Goal: Information Seeking & Learning: Learn about a topic

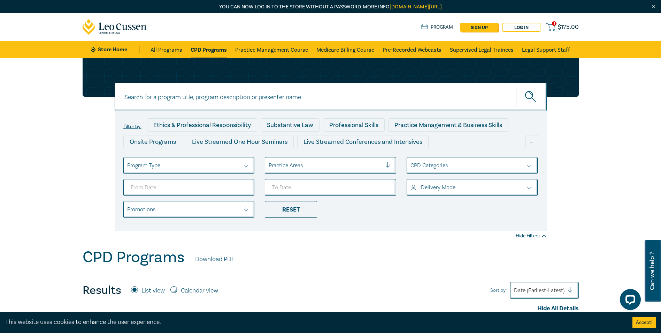
click at [251, 98] on input at bounding box center [331, 97] width 432 height 28
type input "ai"
click at [532, 100] on icon "submit" at bounding box center [531, 97] width 12 height 12
click at [535, 90] on button "submit" at bounding box center [531, 96] width 31 height 21
click at [531, 94] on icon "submit" at bounding box center [530, 94] width 2 height 2
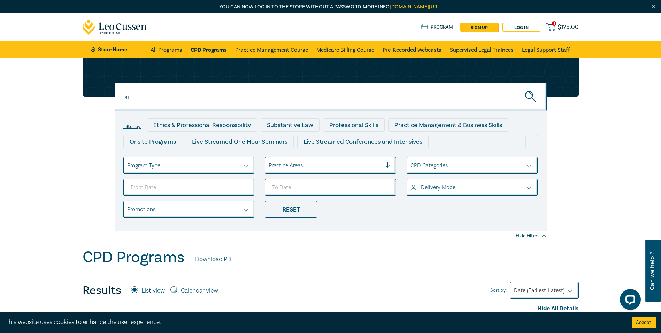
click at [267, 102] on input "ai" at bounding box center [331, 97] width 432 height 28
click at [538, 96] on button "submit" at bounding box center [531, 96] width 31 height 21
click at [156, 86] on input "ai" at bounding box center [331, 97] width 432 height 28
drag, startPoint x: 130, startPoint y: 95, endPoint x: 135, endPoint y: 94, distance: 5.3
click at [130, 95] on input "ai" at bounding box center [331, 97] width 432 height 28
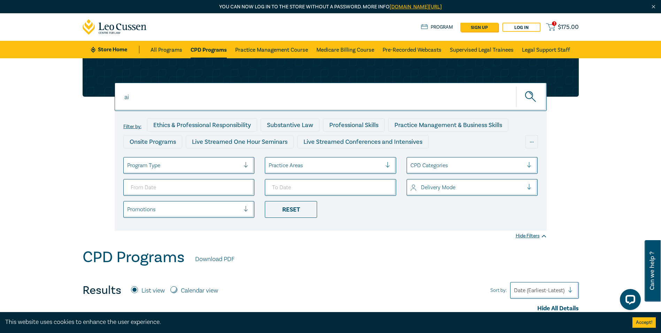
click at [141, 94] on input "ai" at bounding box center [331, 97] width 432 height 28
drag, startPoint x: 141, startPoint y: 94, endPoint x: 115, endPoint y: 97, distance: 26.0
click at [115, 97] on input "ai" at bounding box center [331, 97] width 432 height 28
type input "legal ethics ai"
click at [541, 100] on button "submit" at bounding box center [531, 96] width 31 height 21
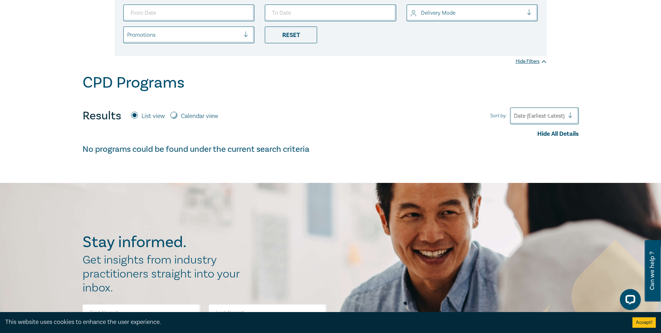
scroll to position [35, 0]
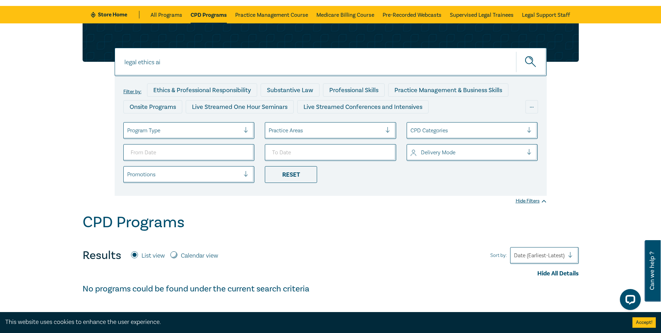
drag, startPoint x: 163, startPoint y: 64, endPoint x: 117, endPoint y: 58, distance: 46.1
click at [117, 58] on input "legal ethics ai" at bounding box center [331, 62] width 432 height 28
click at [213, 241] on label "Calendar view" at bounding box center [199, 255] width 37 height 9
click at [177, 241] on input "Calendar view" at bounding box center [174, 254] width 7 height 7
radio input "true"
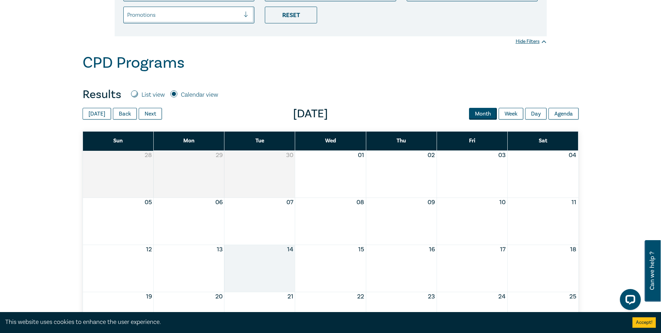
scroll to position [244, 0]
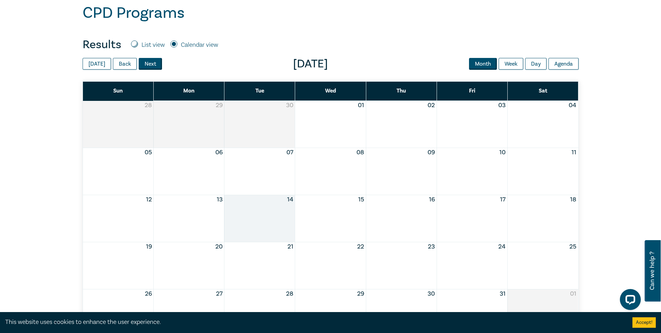
click at [150, 66] on button "Next" at bounding box center [150, 64] width 23 height 12
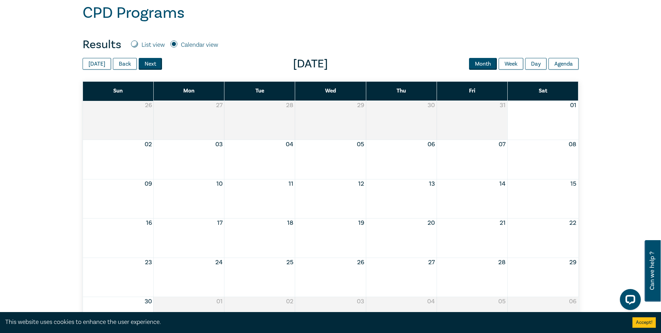
click at [151, 66] on button "Next" at bounding box center [150, 64] width 23 height 12
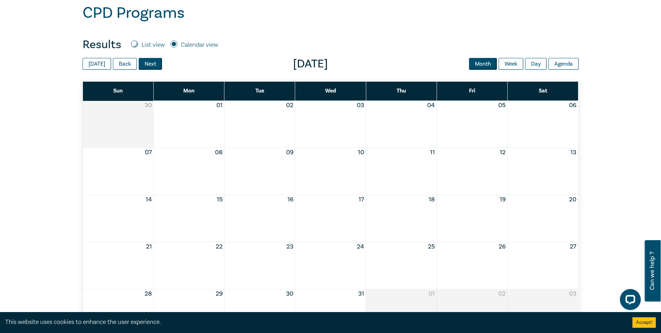
click at [151, 66] on button "Next" at bounding box center [150, 64] width 23 height 12
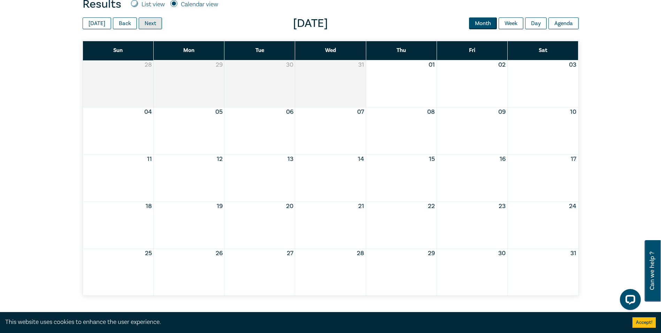
scroll to position [349, 0]
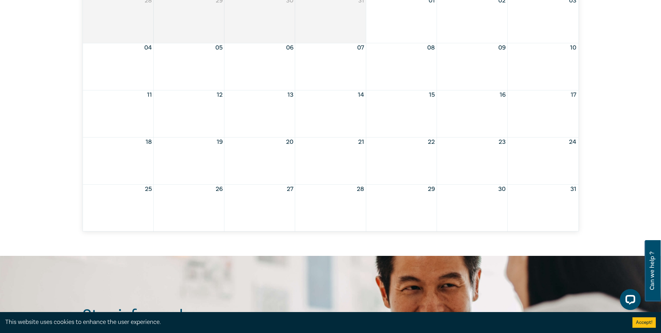
click at [343, 199] on div "Month View" at bounding box center [330, 207] width 71 height 47
click at [359, 190] on button "28" at bounding box center [360, 188] width 7 height 9
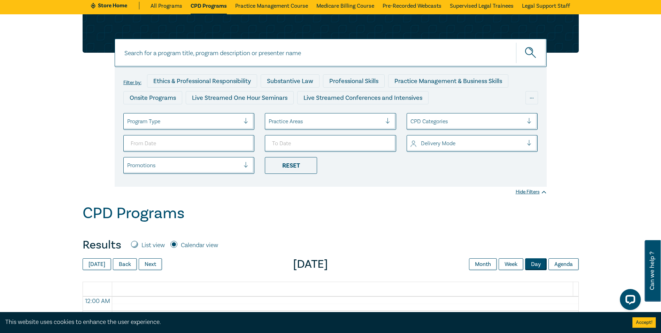
scroll to position [0, 0]
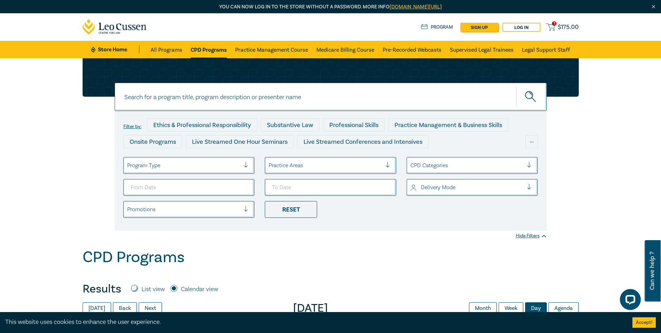
click at [563, 24] on span "$ 175.00" at bounding box center [568, 27] width 21 height 8
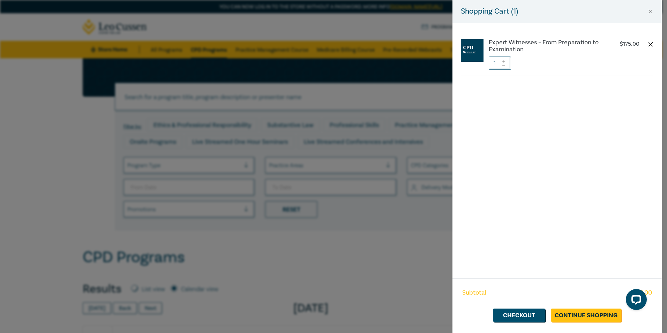
click at [585, 43] on button "button" at bounding box center [650, 44] width 6 height 6
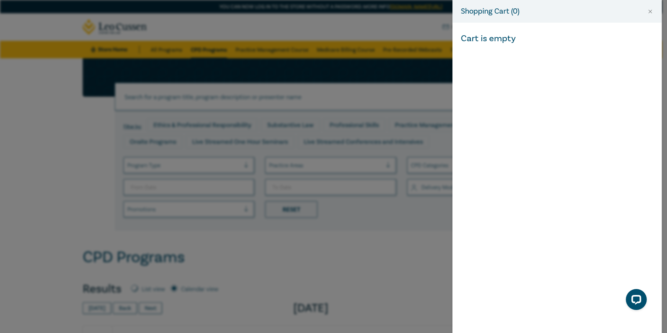
click at [372, 89] on div "Shopping Cart ( 0 ) Cart is empty" at bounding box center [333, 166] width 667 height 333
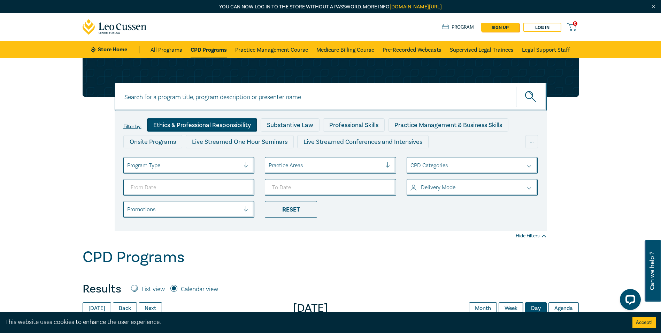
click at [172, 124] on div "Ethics & Professional Responsibility" at bounding box center [202, 124] width 110 height 13
drag, startPoint x: 524, startPoint y: 99, endPoint x: 514, endPoint y: 111, distance: 15.6
click at [524, 98] on button "submit" at bounding box center [531, 96] width 31 height 21
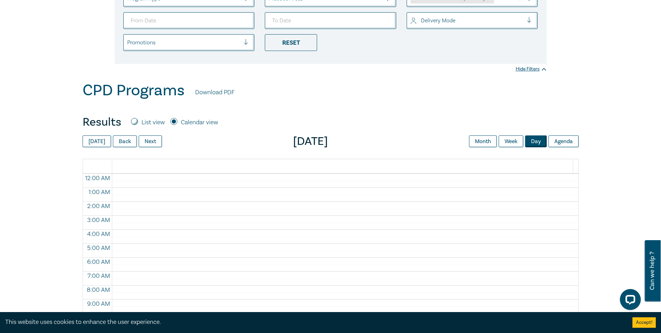
scroll to position [244, 0]
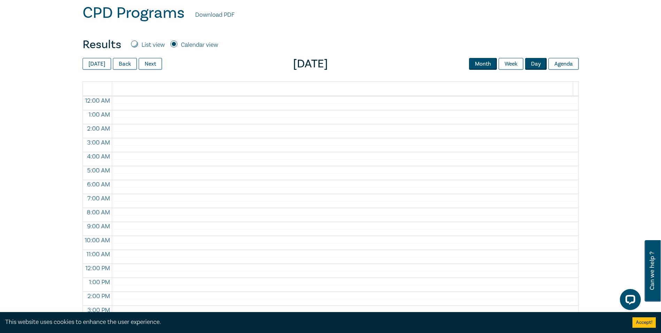
click at [487, 63] on button "Month" at bounding box center [483, 64] width 28 height 12
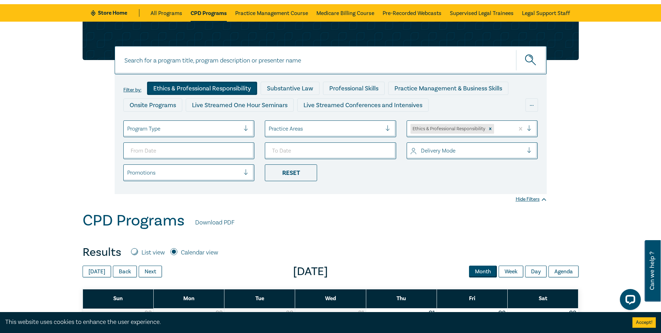
scroll to position [35, 0]
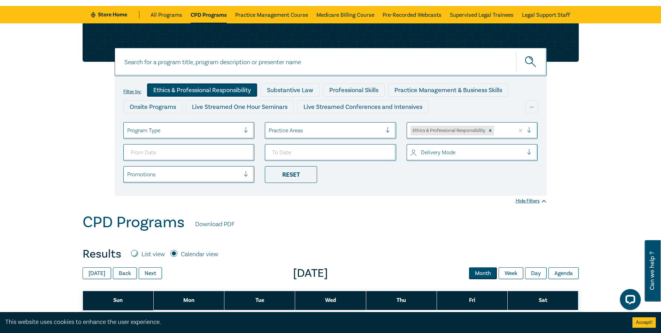
click at [530, 202] on div "Hide Filters" at bounding box center [531, 200] width 31 height 7
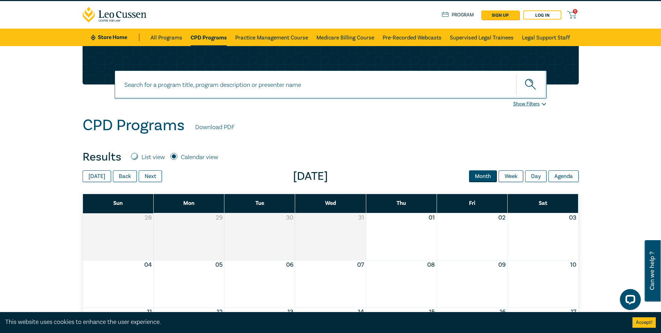
scroll to position [0, 0]
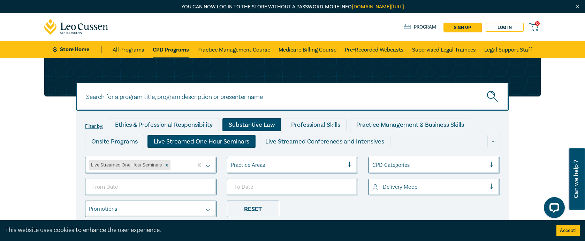
click at [270, 128] on div "Substantive Law" at bounding box center [251, 124] width 59 height 13
click at [185, 101] on input at bounding box center [292, 97] width 432 height 28
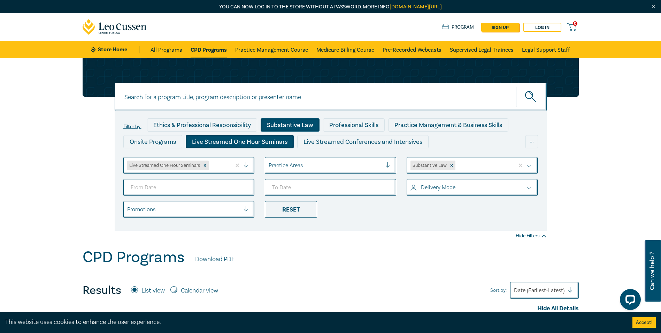
click at [292, 126] on div "Substantive Law" at bounding box center [290, 124] width 59 height 13
click at [269, 139] on div "Live Streamed One Hour Seminars" at bounding box center [240, 141] width 108 height 13
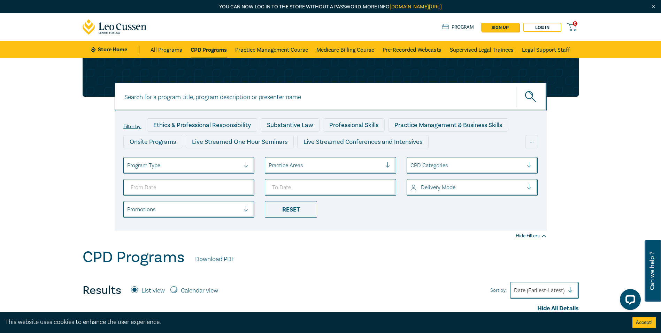
click at [352, 164] on div at bounding box center [325, 165] width 113 height 9
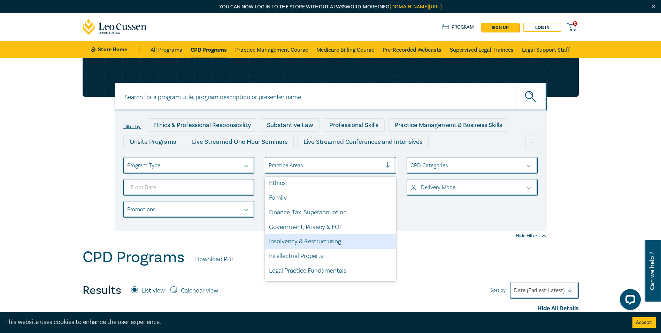
scroll to position [205, 0]
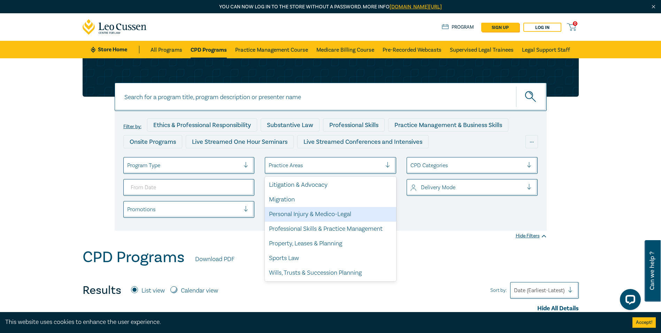
click at [297, 216] on div "Personal Injury & Medico-Legal" at bounding box center [330, 214] width 131 height 15
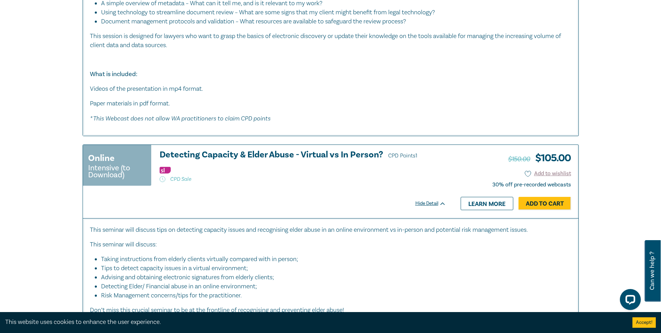
scroll to position [3591, 0]
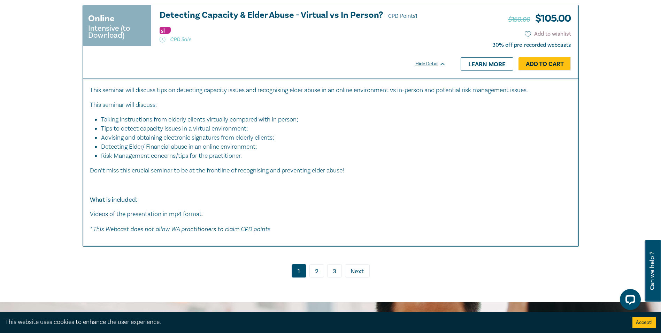
click at [319, 277] on link "2" at bounding box center [317, 270] width 15 height 13
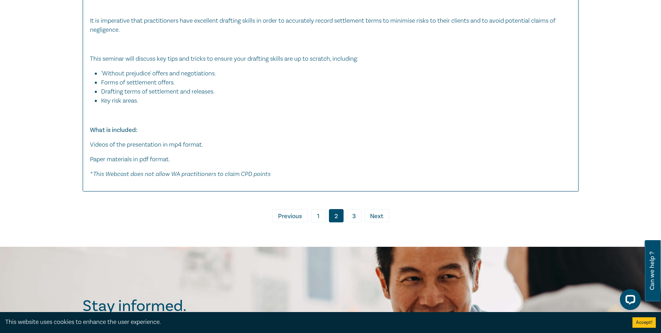
scroll to position [4324, 0]
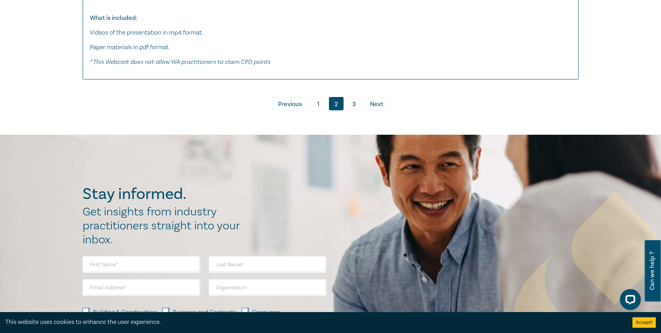
click at [351, 110] on link "3" at bounding box center [354, 103] width 15 height 13
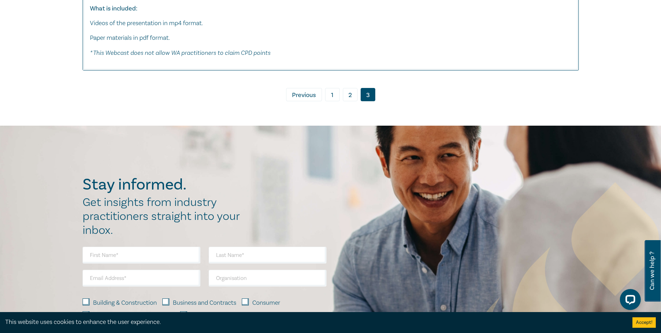
scroll to position [3138, 0]
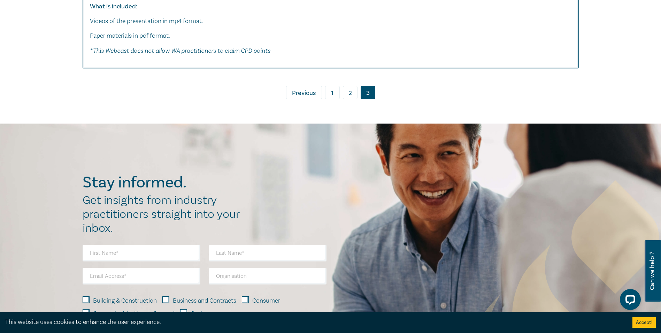
click at [335, 99] on link "1" at bounding box center [332, 92] width 15 height 13
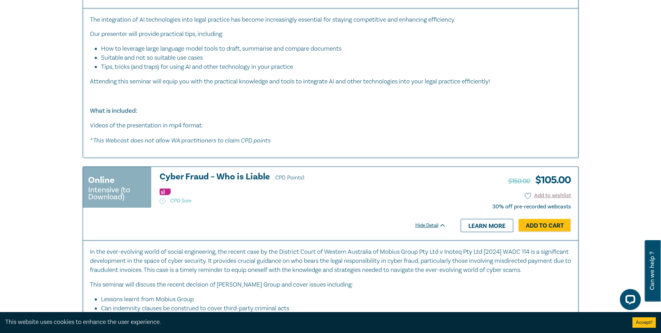
scroll to position [1534, 0]
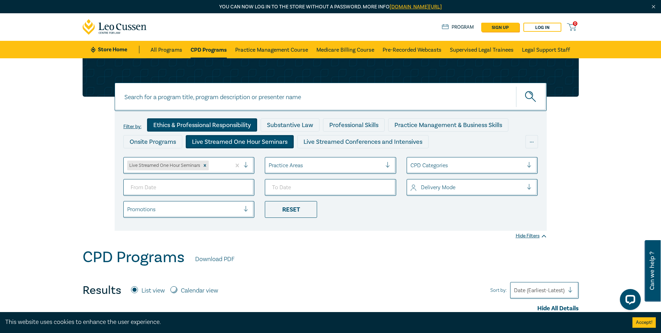
click at [242, 128] on div "Ethics & Professional Responsibility" at bounding box center [202, 124] width 110 height 13
click at [242, 136] on div "Live Streamed One Hour Seminars" at bounding box center [240, 141] width 108 height 13
click at [260, 141] on div "Live Streamed One Hour Seminars" at bounding box center [240, 141] width 108 height 13
click at [524, 99] on button "submit" at bounding box center [531, 96] width 31 height 21
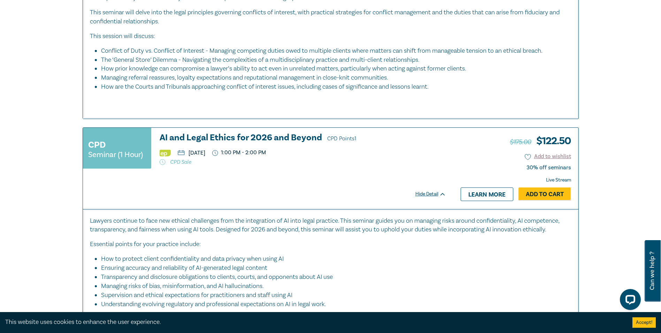
scroll to position [453, 0]
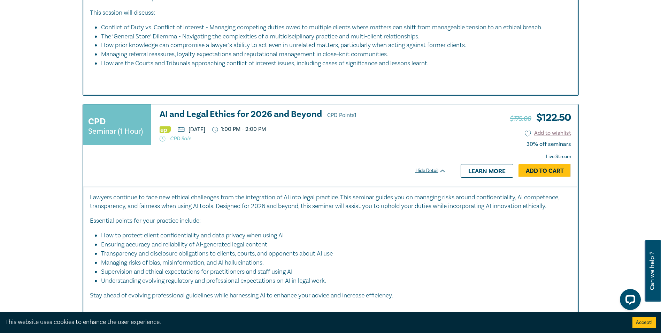
click at [285, 112] on h3 "AI and Legal Ethics for 2026 and Beyond CPD Points 1" at bounding box center [303, 114] width 287 height 10
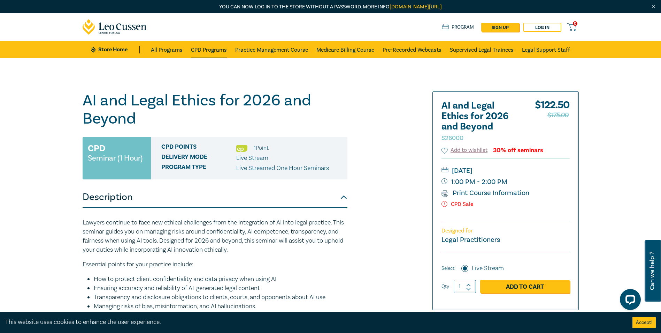
click at [204, 49] on link "CPD Programs" at bounding box center [209, 49] width 36 height 17
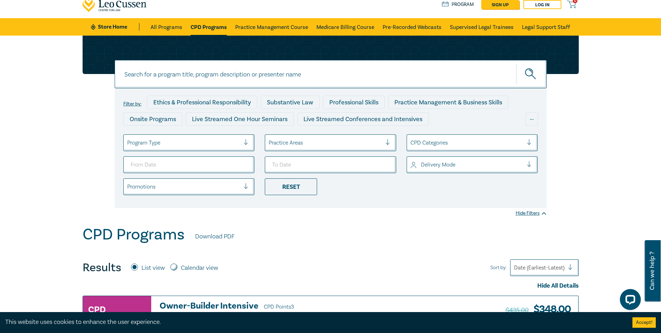
scroll to position [35, 0]
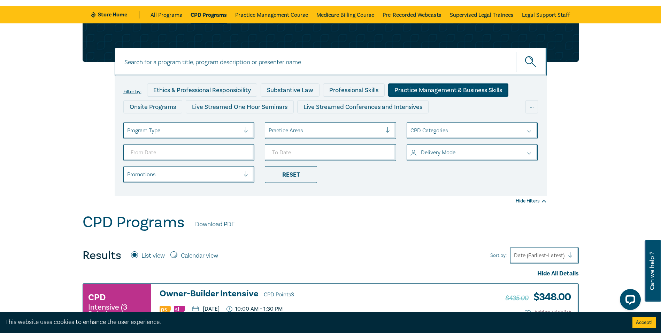
click at [425, 85] on div "Practice Management & Business Skills" at bounding box center [448, 89] width 120 height 13
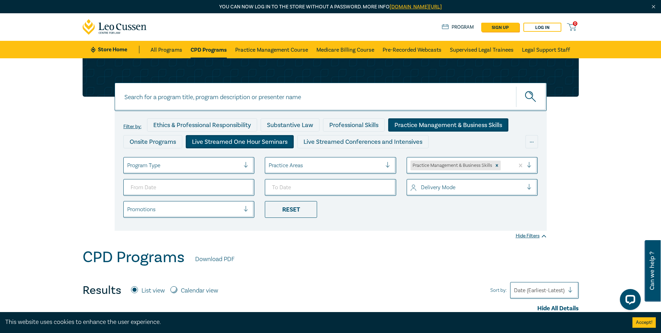
click at [228, 139] on div "Live Streamed One Hour Seminars" at bounding box center [240, 141] width 108 height 13
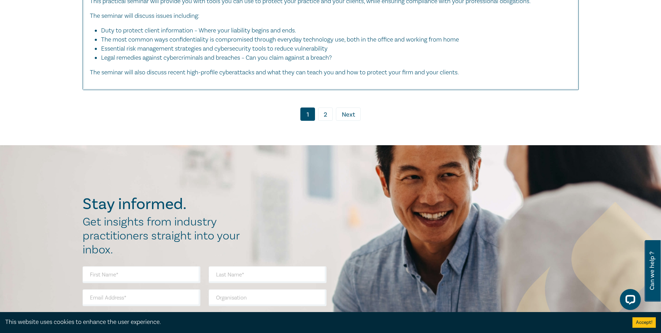
scroll to position [3661, 0]
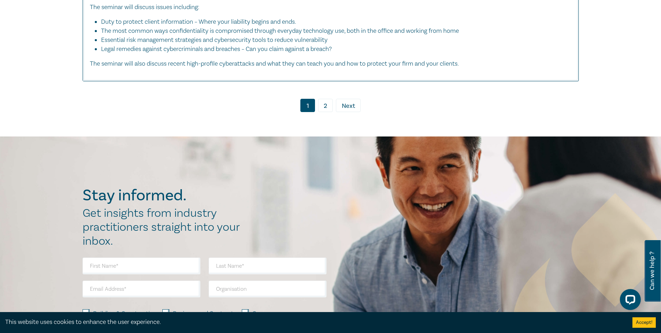
click at [324, 112] on link "2" at bounding box center [325, 105] width 15 height 13
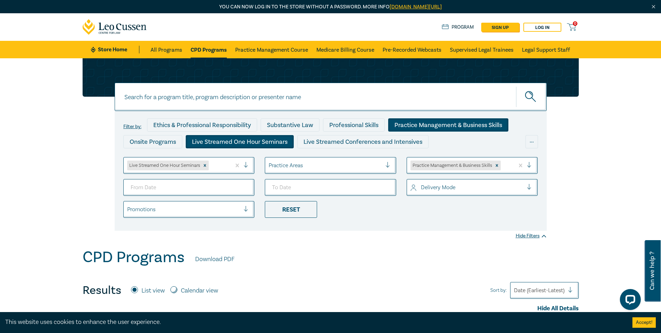
click at [413, 122] on div "Practice Management & Business Skills" at bounding box center [448, 124] width 120 height 13
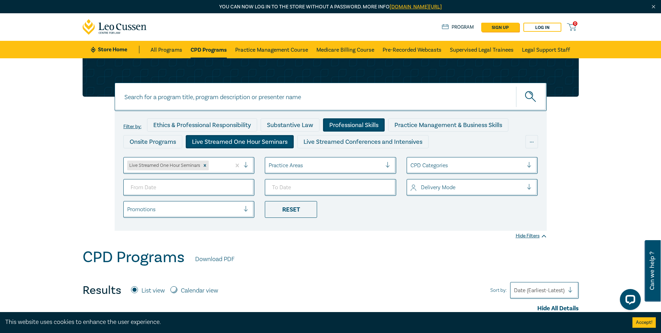
click at [349, 124] on div "Professional Skills" at bounding box center [354, 124] width 62 height 13
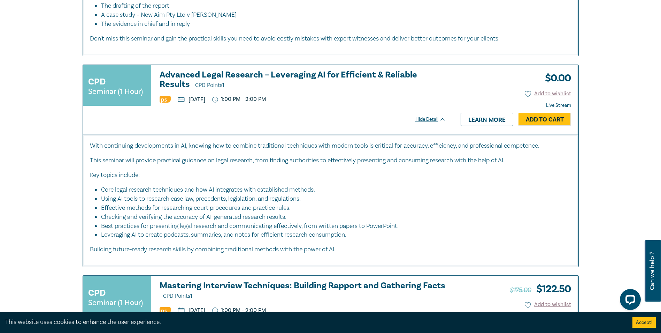
scroll to position [1499, 0]
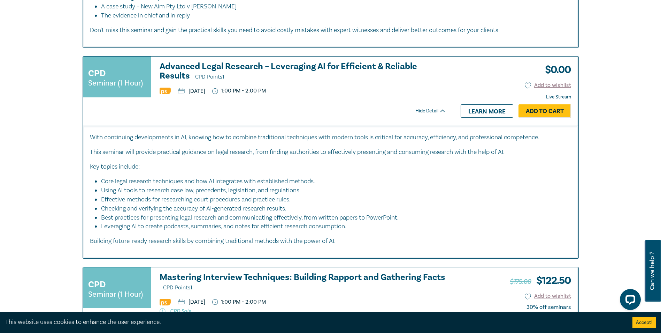
click at [365, 73] on h3 "Advanced Legal Research – Leveraging AI for Efficient & Reliable Results CPD Po…" at bounding box center [303, 72] width 287 height 20
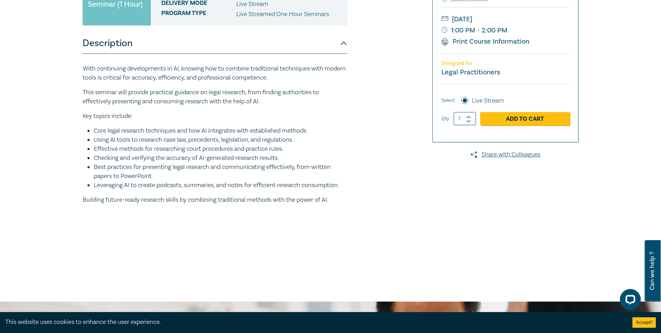
scroll to position [105, 0]
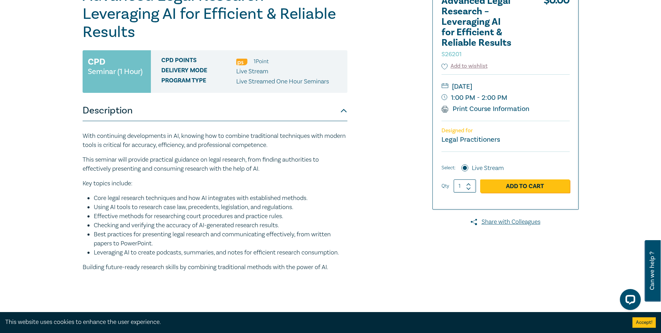
click at [331, 81] on div "Program type Live Streamed One Hour Seminars" at bounding box center [251, 81] width 181 height 9
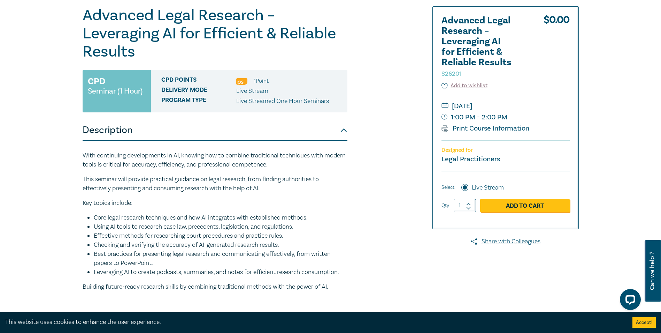
scroll to position [70, 0]
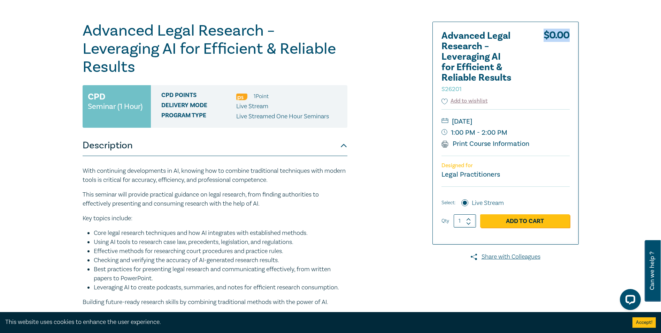
drag, startPoint x: 544, startPoint y: 34, endPoint x: 577, endPoint y: 33, distance: 33.1
click at [577, 33] on div "Advanced Legal Research – Leveraging AI for Efficient & Reliable Results S26201…" at bounding box center [506, 133] width 146 height 222
